Goal: Transaction & Acquisition: Purchase product/service

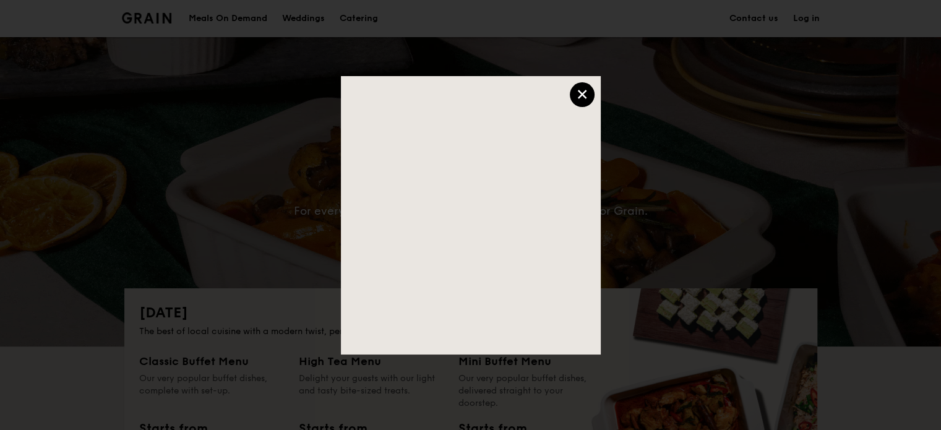
click at [582, 95] on div "×" at bounding box center [582, 94] width 25 height 25
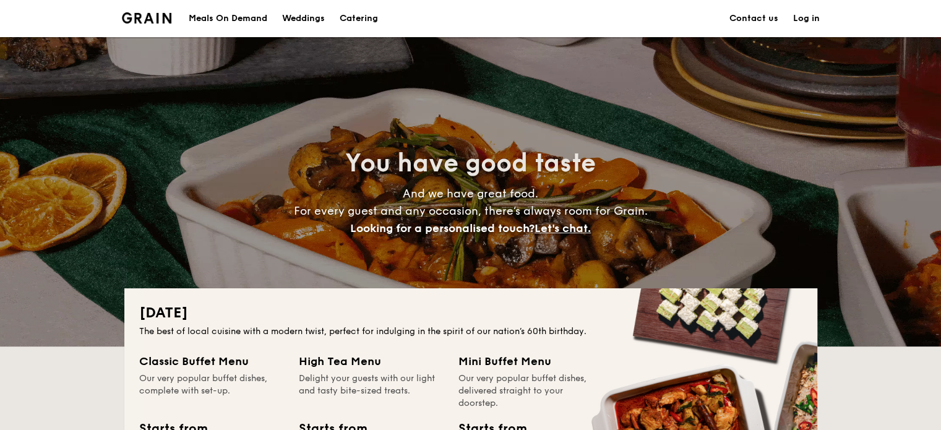
click at [241, 16] on div "Meals On Demand" at bounding box center [228, 18] width 79 height 37
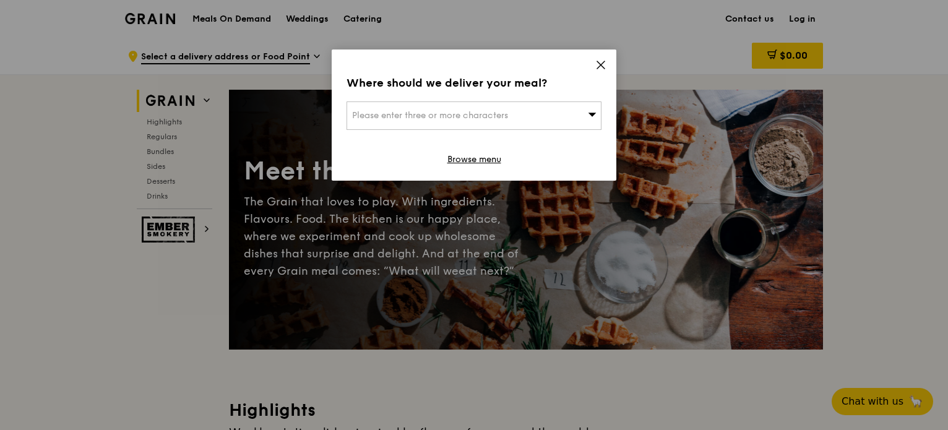
click at [554, 121] on div "Please enter three or more characters" at bounding box center [473, 115] width 255 height 28
click at [432, 118] on input "search" at bounding box center [474, 115] width 254 height 27
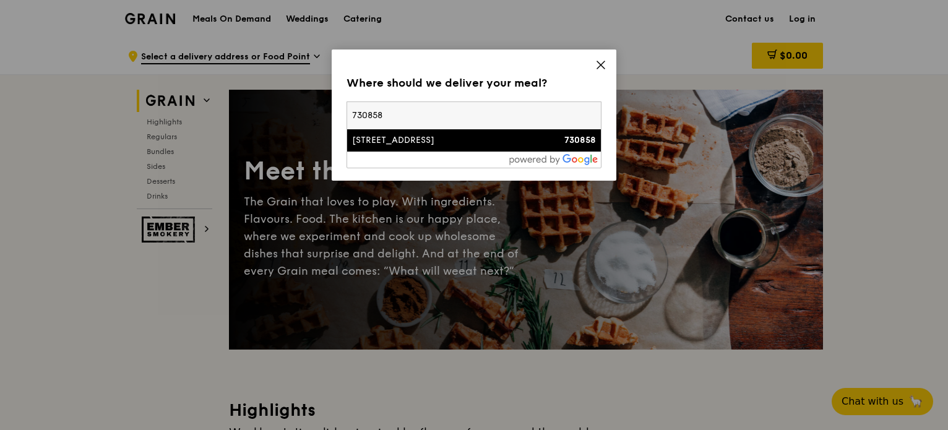
type input "730858"
click at [407, 140] on div "[STREET_ADDRESS]" at bounding box center [443, 140] width 183 height 12
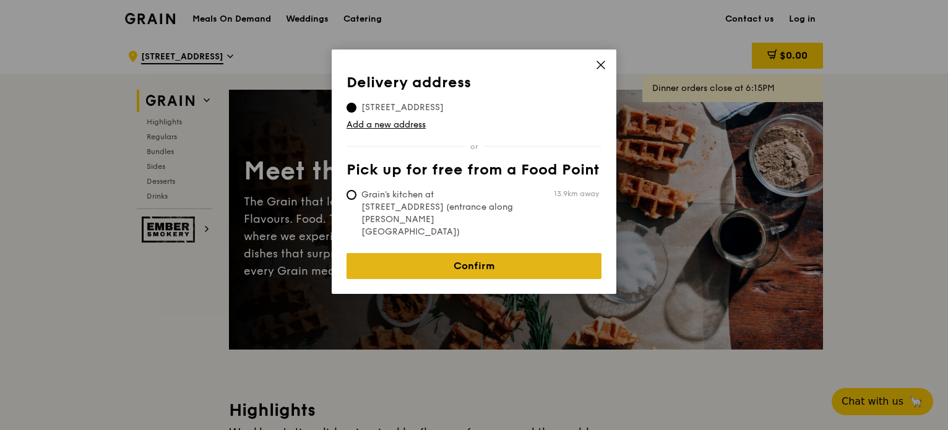
click at [451, 253] on link "Confirm" at bounding box center [473, 266] width 255 height 26
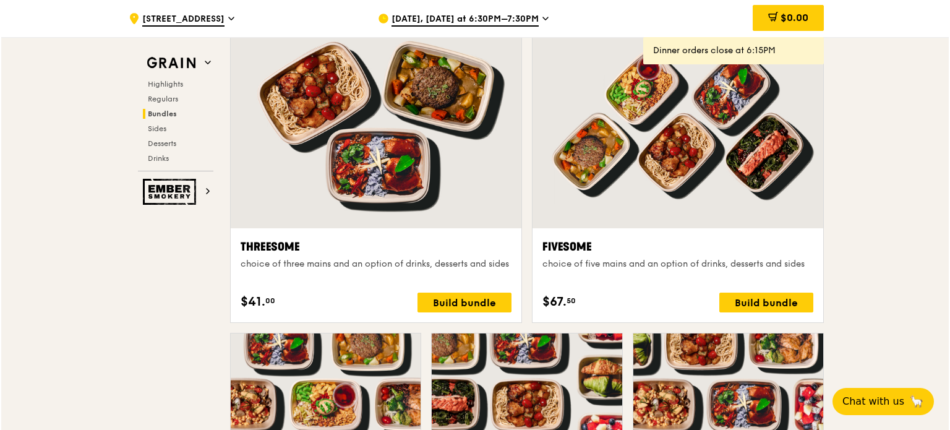
scroll to position [2350, 0]
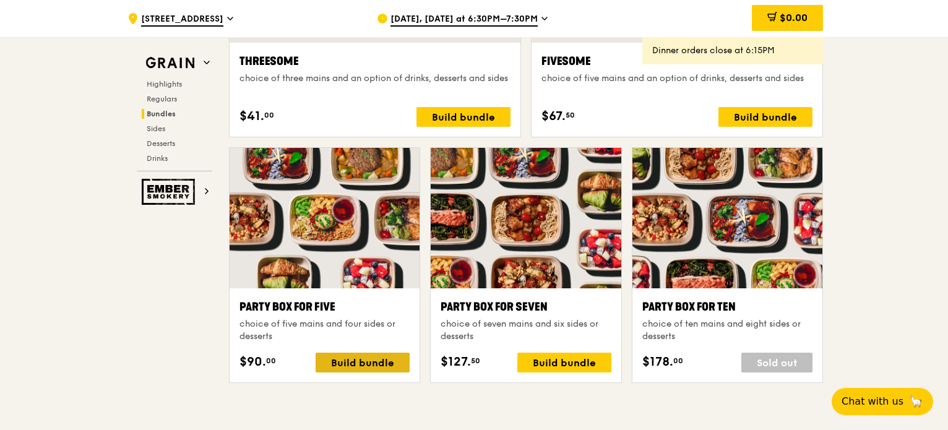
click at [351, 368] on div "Build bundle" at bounding box center [362, 363] width 94 height 20
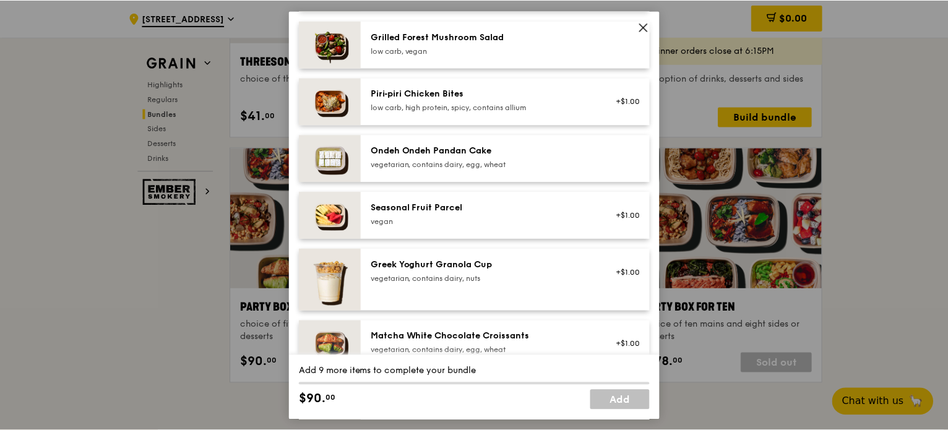
scroll to position [1175, 0]
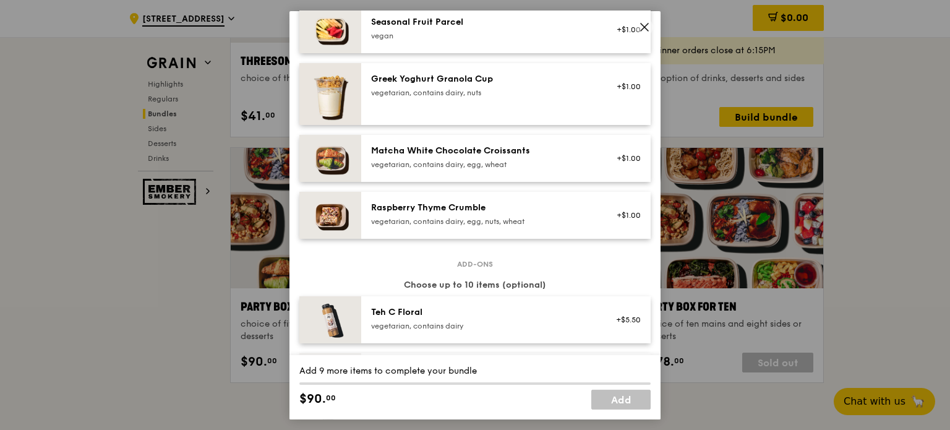
click at [646, 30] on icon at bounding box center [644, 26] width 11 height 11
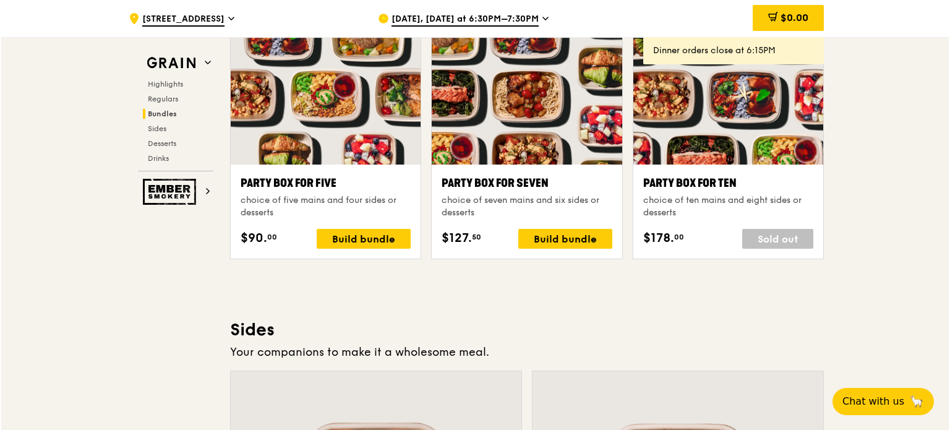
scroll to position [2350, 0]
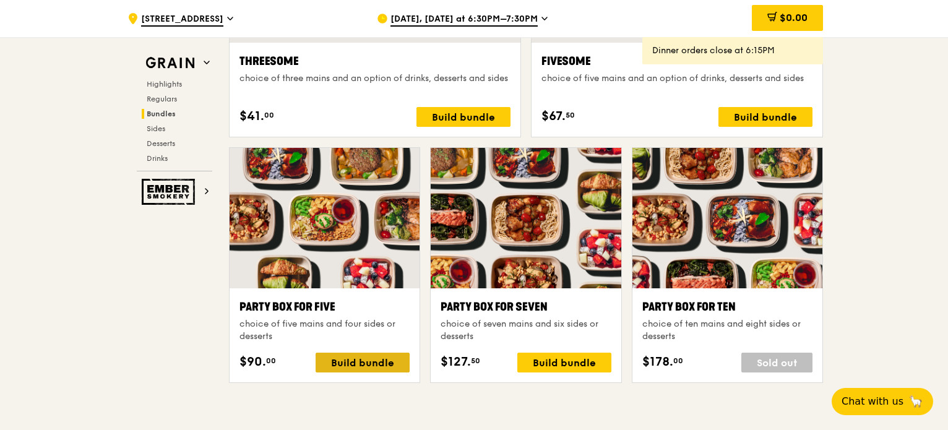
click at [342, 353] on div "Build bundle" at bounding box center [362, 363] width 94 height 20
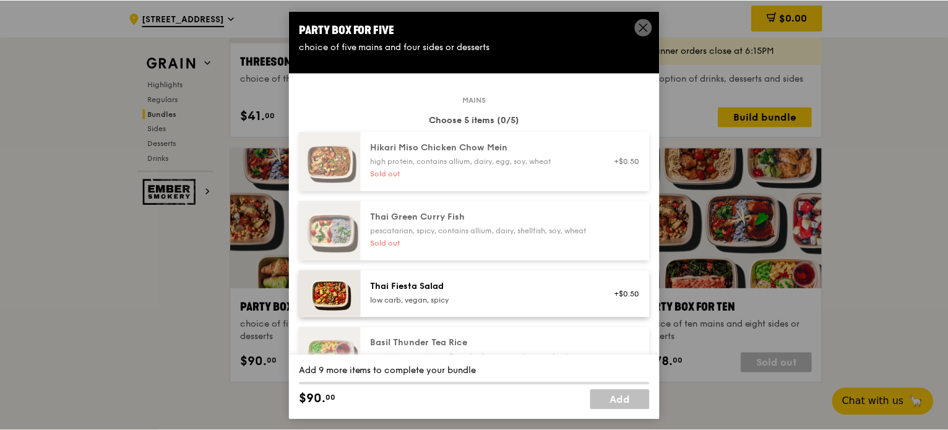
scroll to position [124, 0]
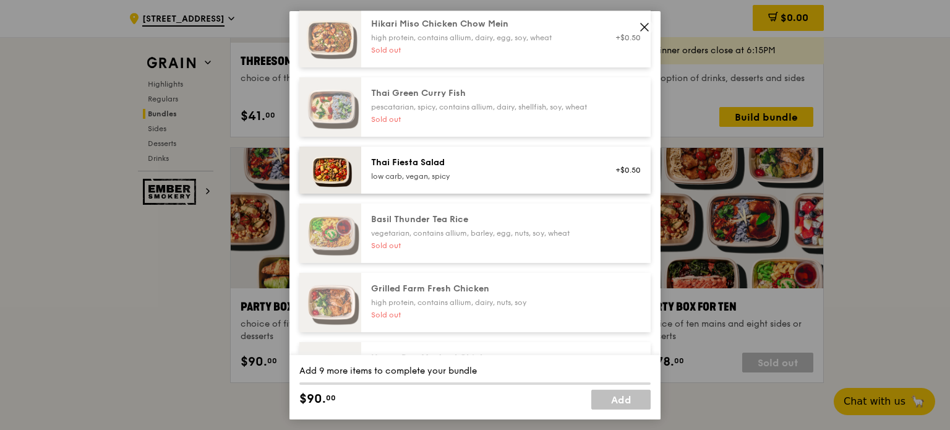
click at [638, 30] on span at bounding box center [644, 26] width 17 height 17
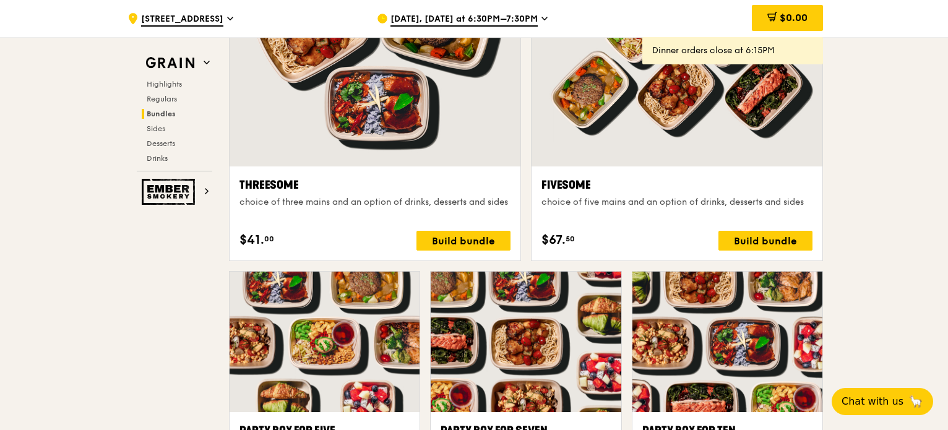
scroll to position [2041, 0]
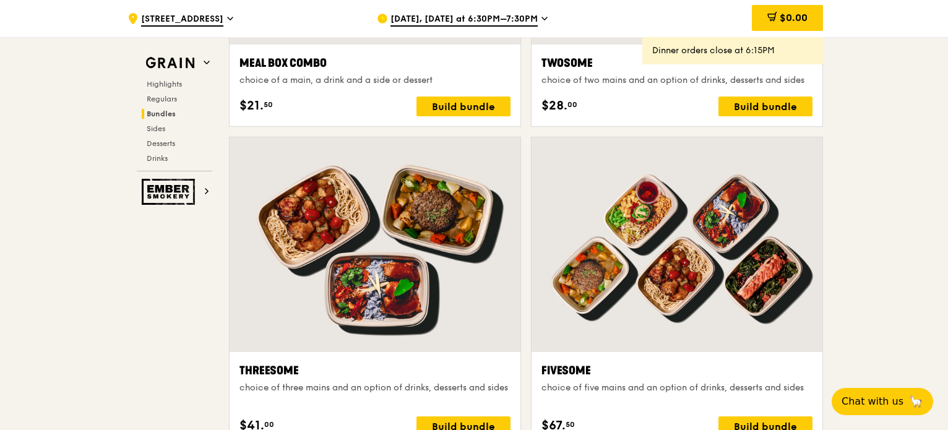
click at [537, 14] on div "[DATE], [DATE] at 6:30PM–7:30PM" at bounding box center [491, 18] width 229 height 37
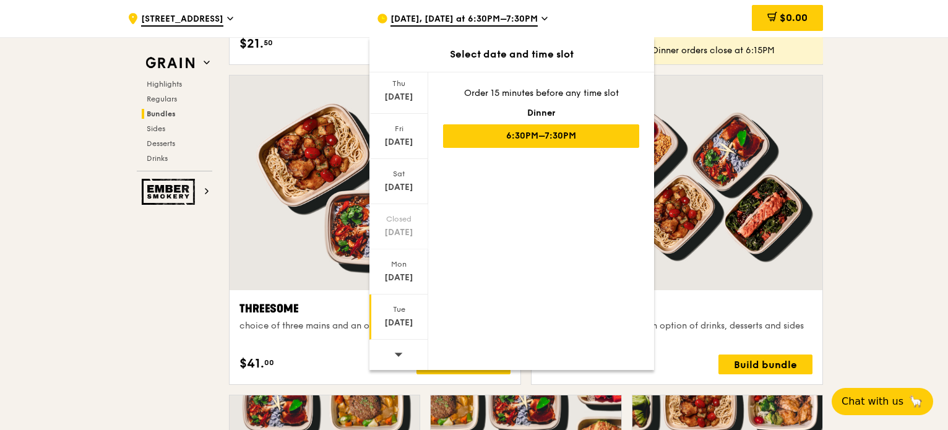
scroll to position [2227, 0]
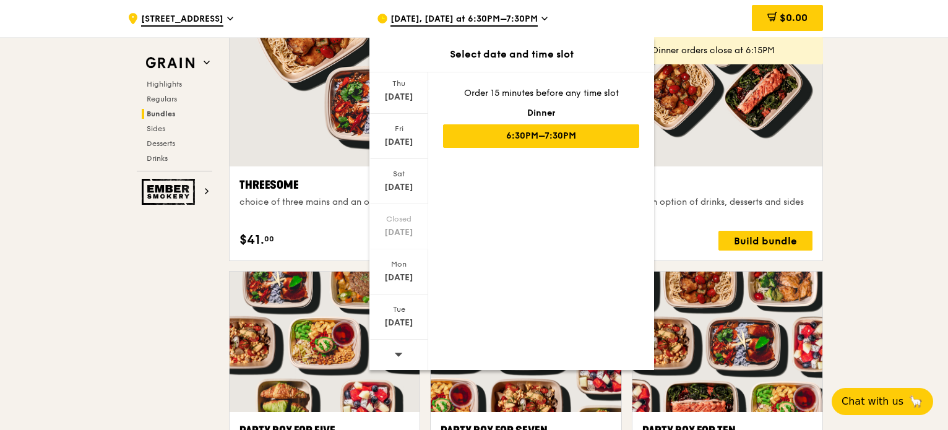
click at [398, 356] on icon at bounding box center [398, 353] width 9 height 9
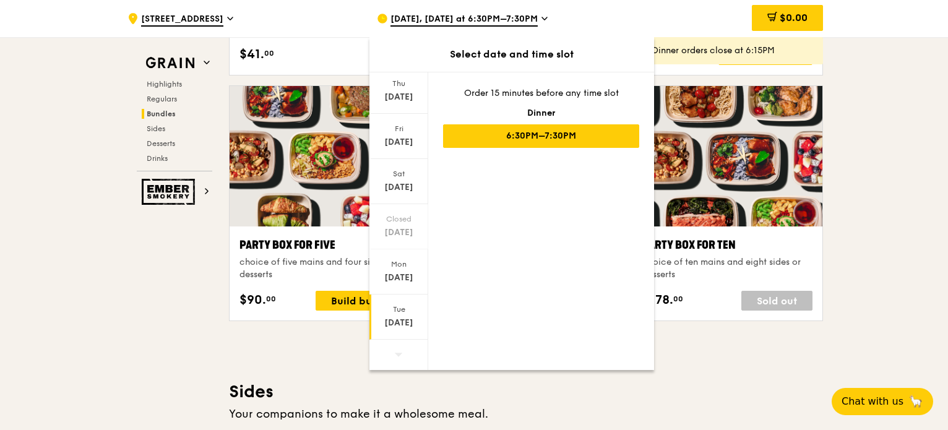
scroll to position [2660, 0]
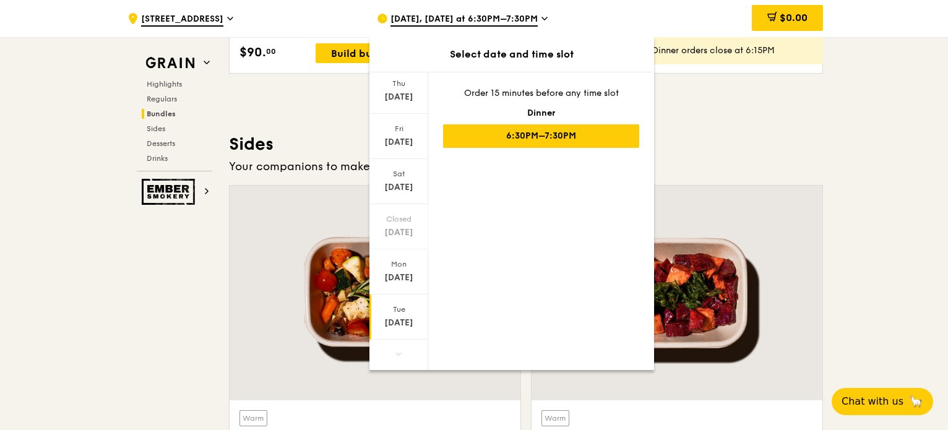
click at [401, 324] on div "[DATE]" at bounding box center [398, 323] width 55 height 12
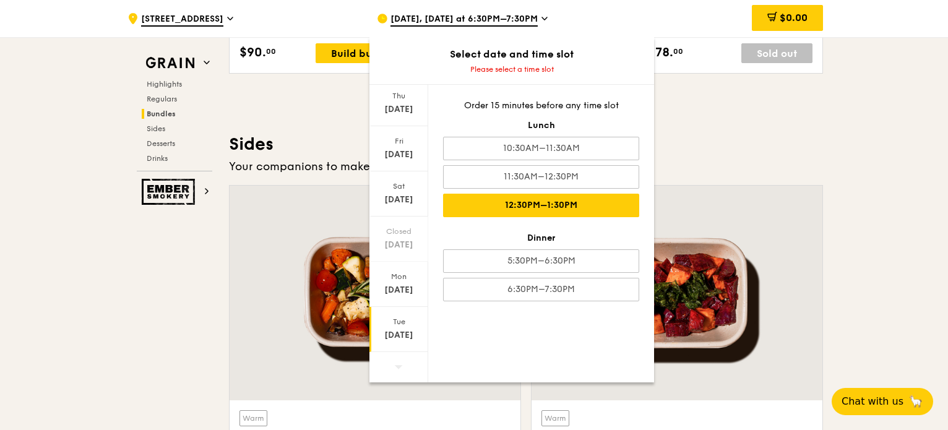
click at [531, 202] on div "12:30PM–1:30PM" at bounding box center [541, 206] width 196 height 24
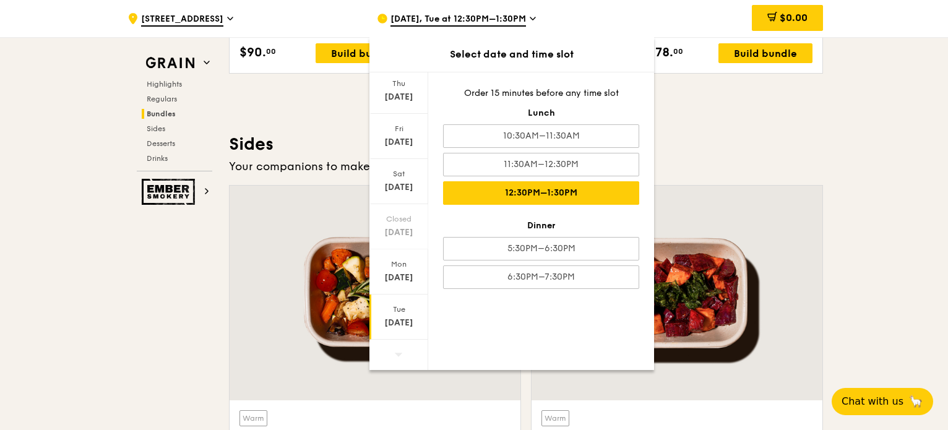
scroll to position [2672, 0]
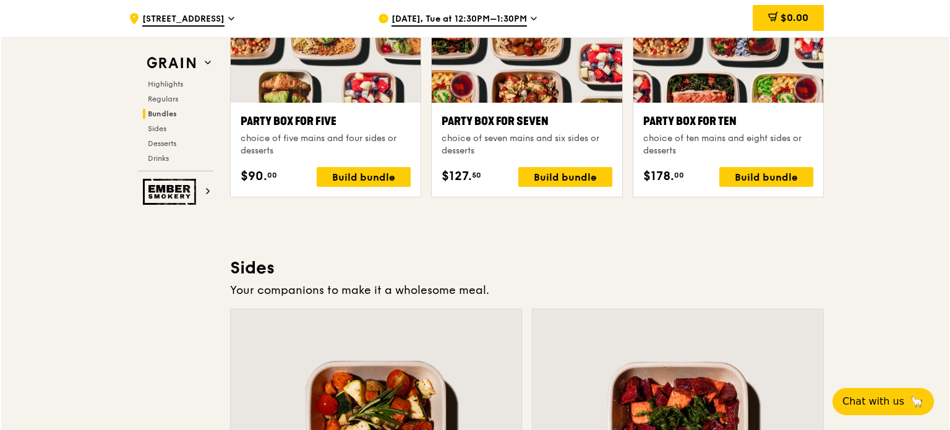
scroll to position [2363, 0]
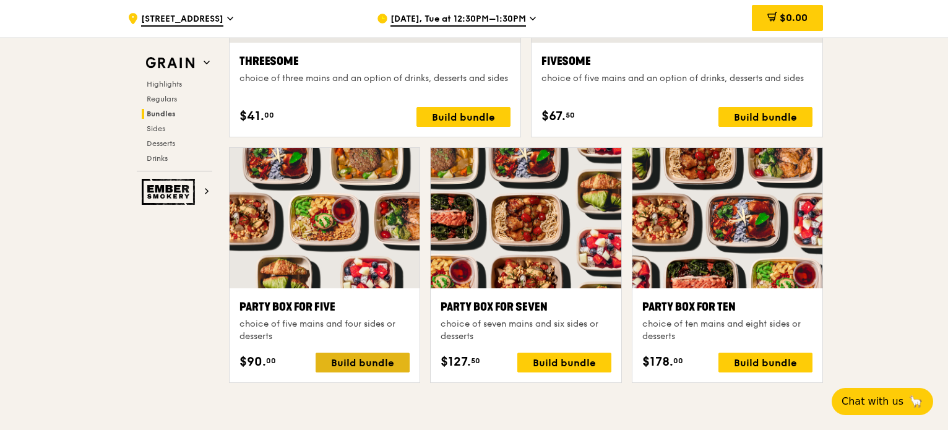
click at [369, 364] on div "Build bundle" at bounding box center [362, 363] width 94 height 20
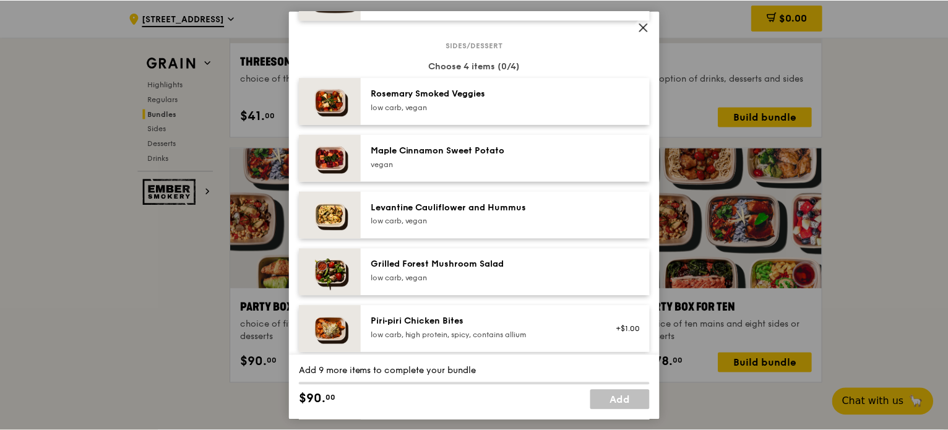
scroll to position [688, 0]
